Goal: Information Seeking & Learning: Learn about a topic

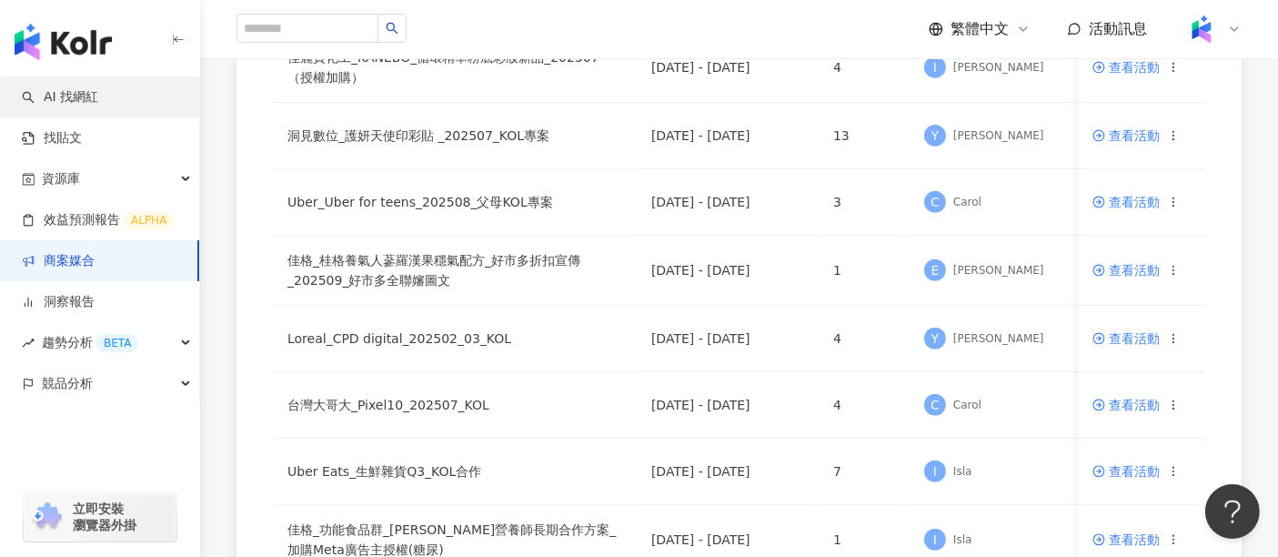
click at [98, 88] on link "AI 找網紅" at bounding box center [60, 97] width 76 height 18
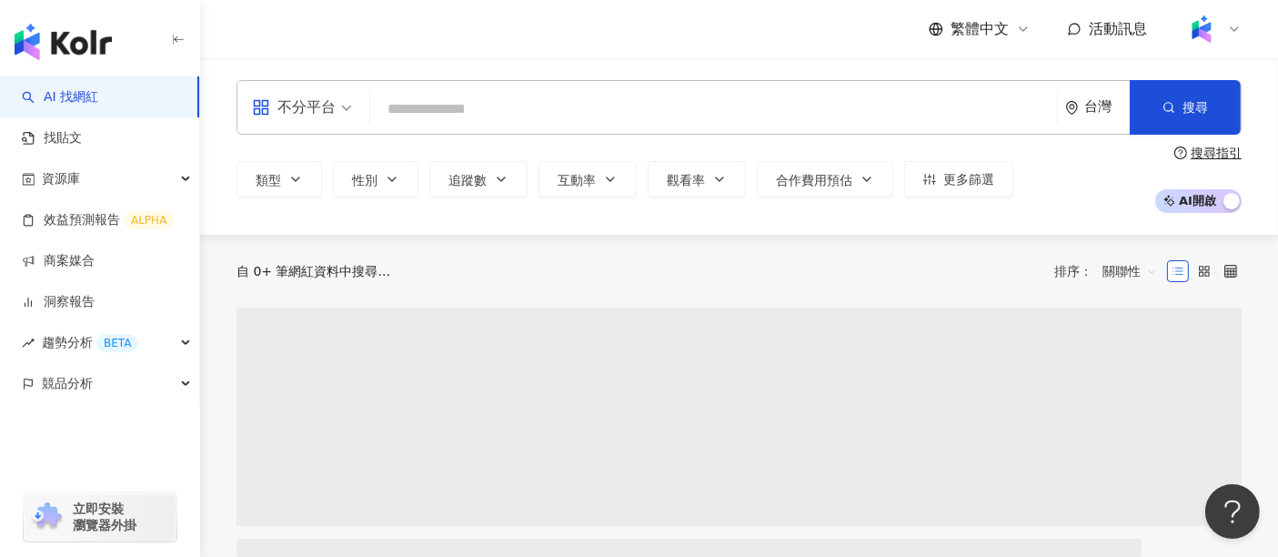
click at [455, 110] on input "search" at bounding box center [713, 109] width 672 height 35
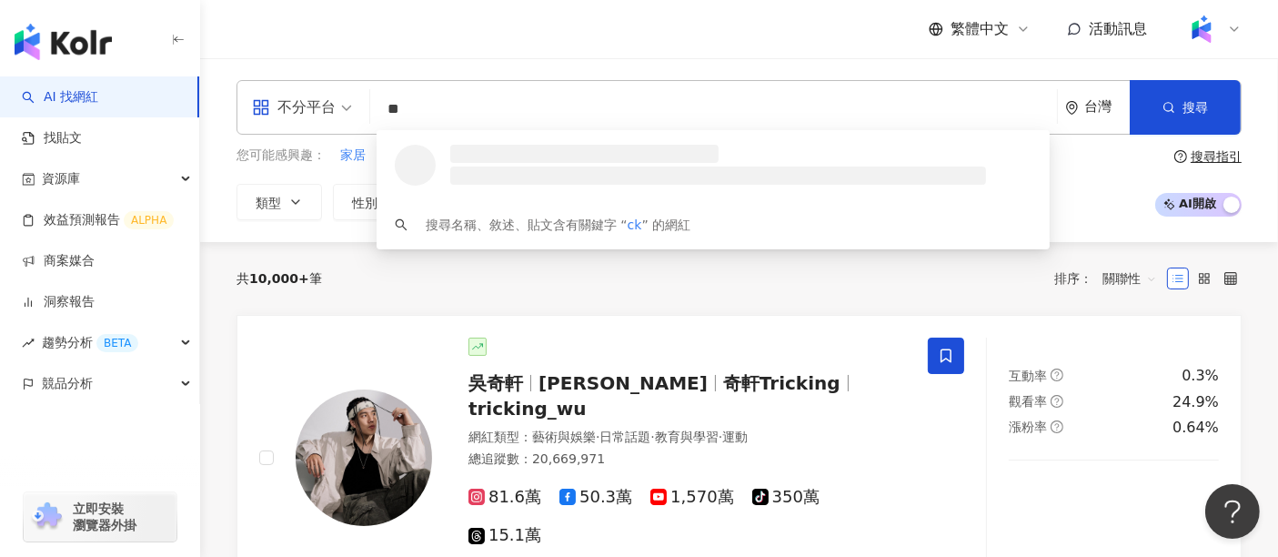
type input "*"
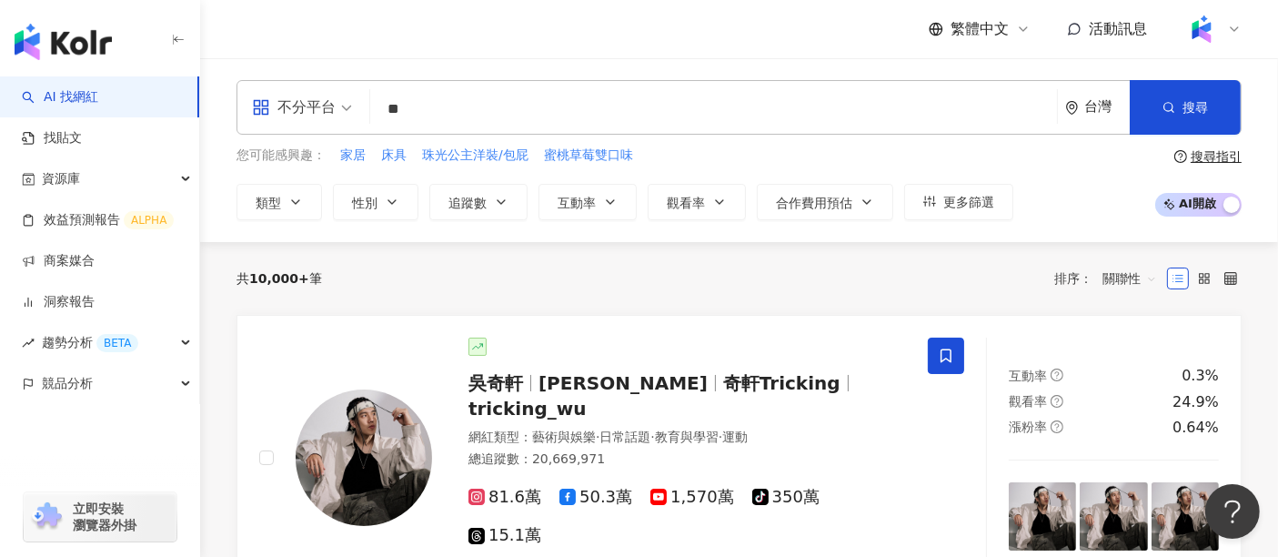
type input "**"
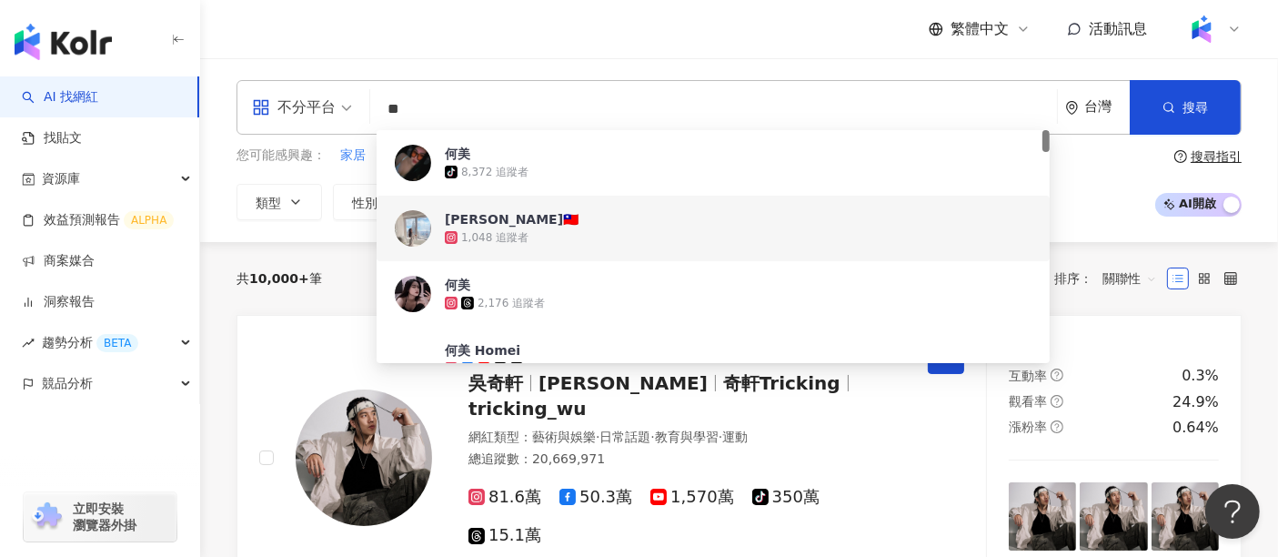
scroll to position [101, 0]
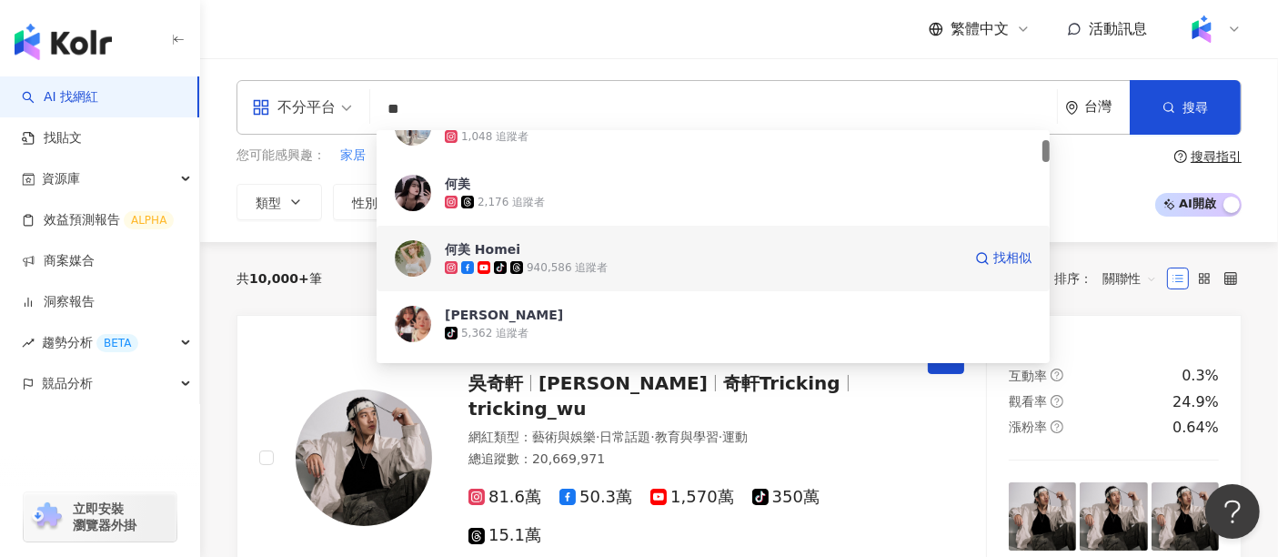
click at [674, 247] on span "何美 Homei" at bounding box center [703, 249] width 517 height 18
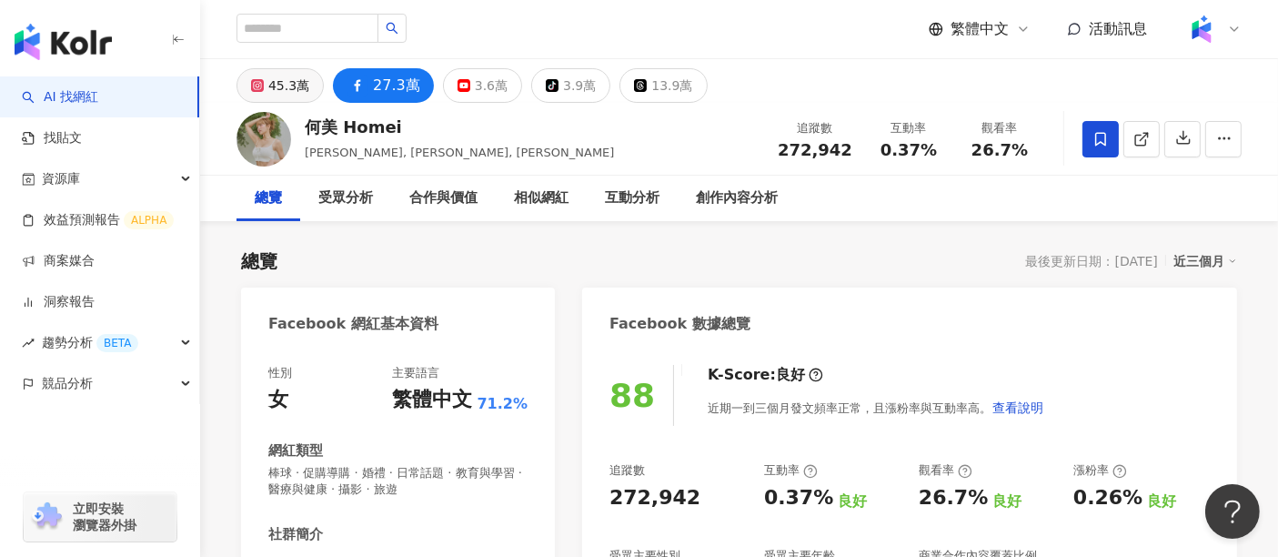
click at [287, 84] on div "45.3萬" at bounding box center [288, 85] width 41 height 25
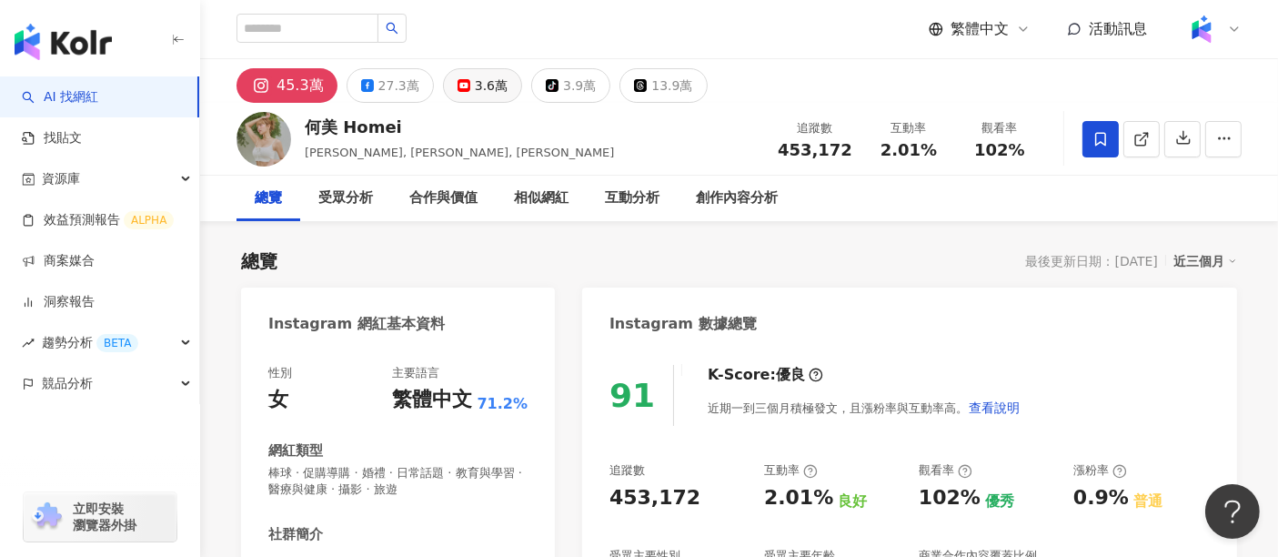
click at [475, 89] on div "3.6萬" at bounding box center [491, 85] width 33 height 25
